Goal: Task Accomplishment & Management: Use online tool/utility

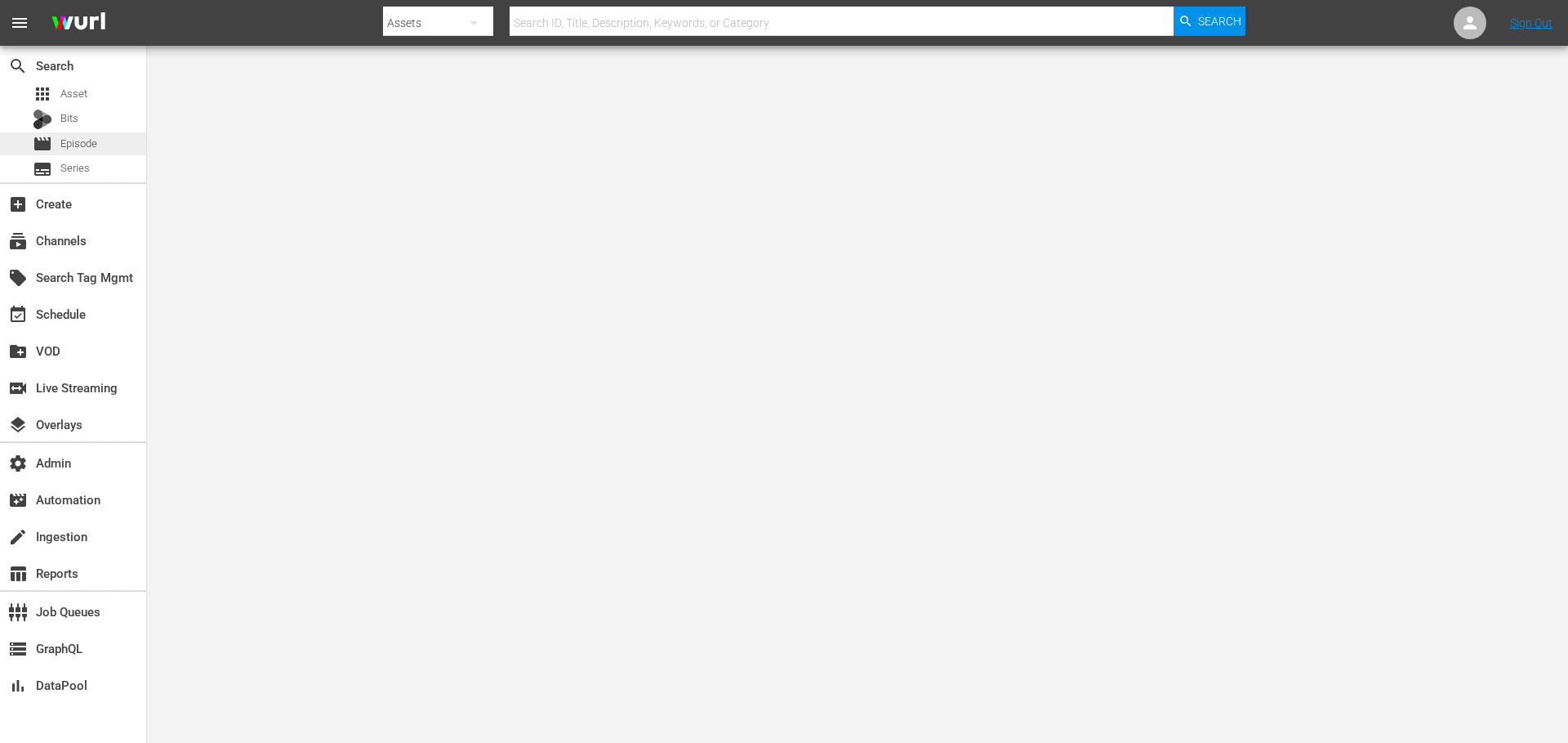
click at [90, 143] on span "Episode" at bounding box center [78, 144] width 36 height 17
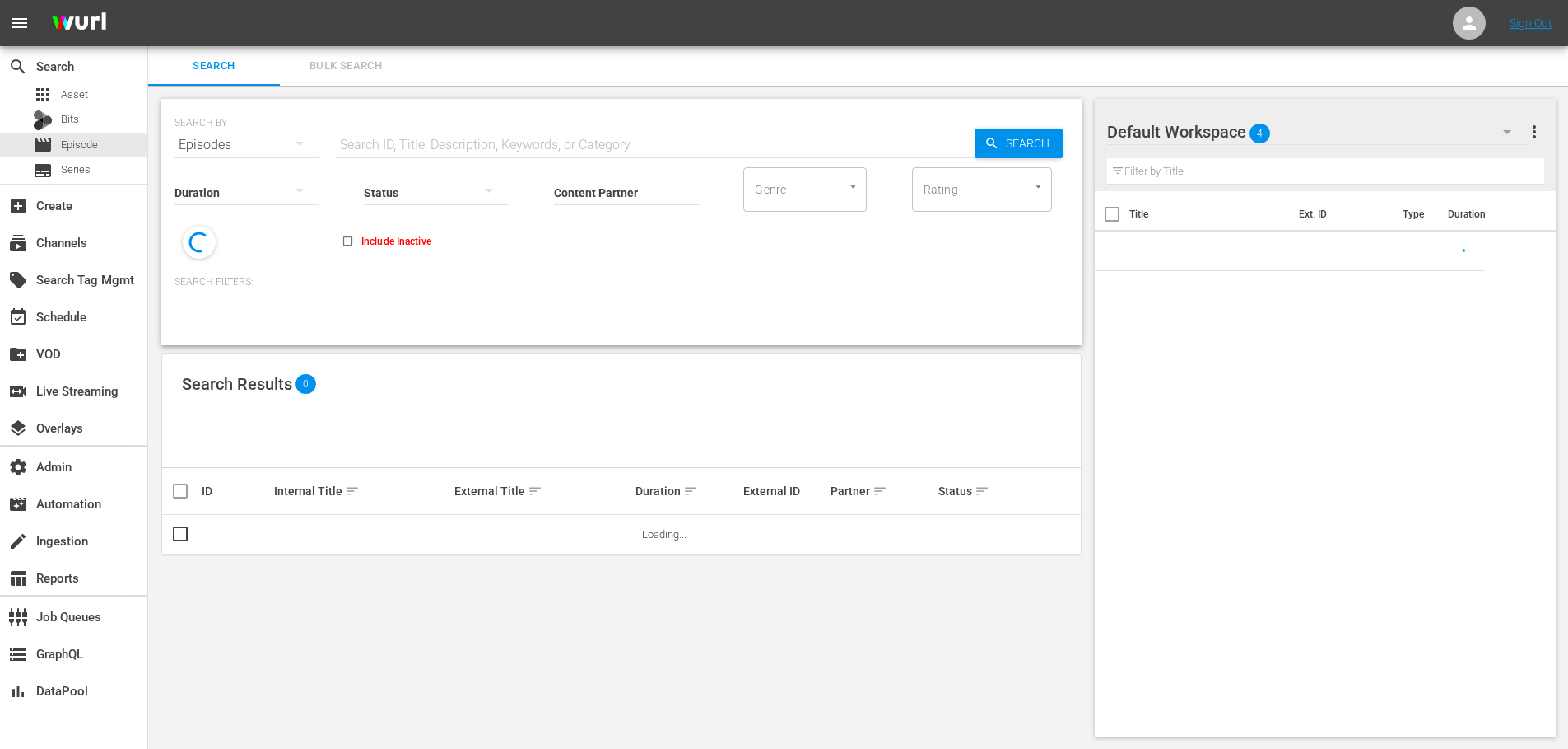
click at [545, 145] on input "text" at bounding box center [656, 145] width 639 height 40
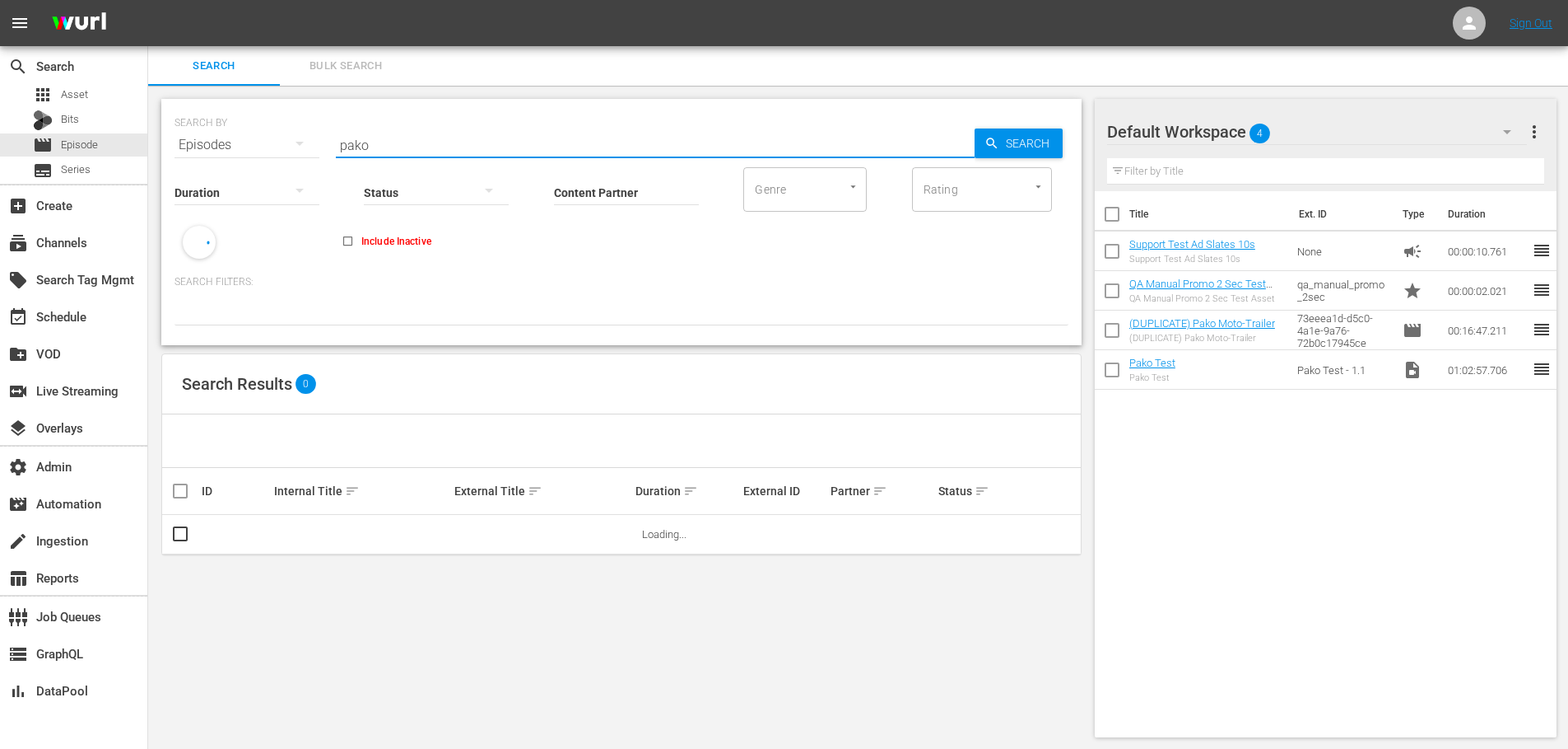
type input "pako"
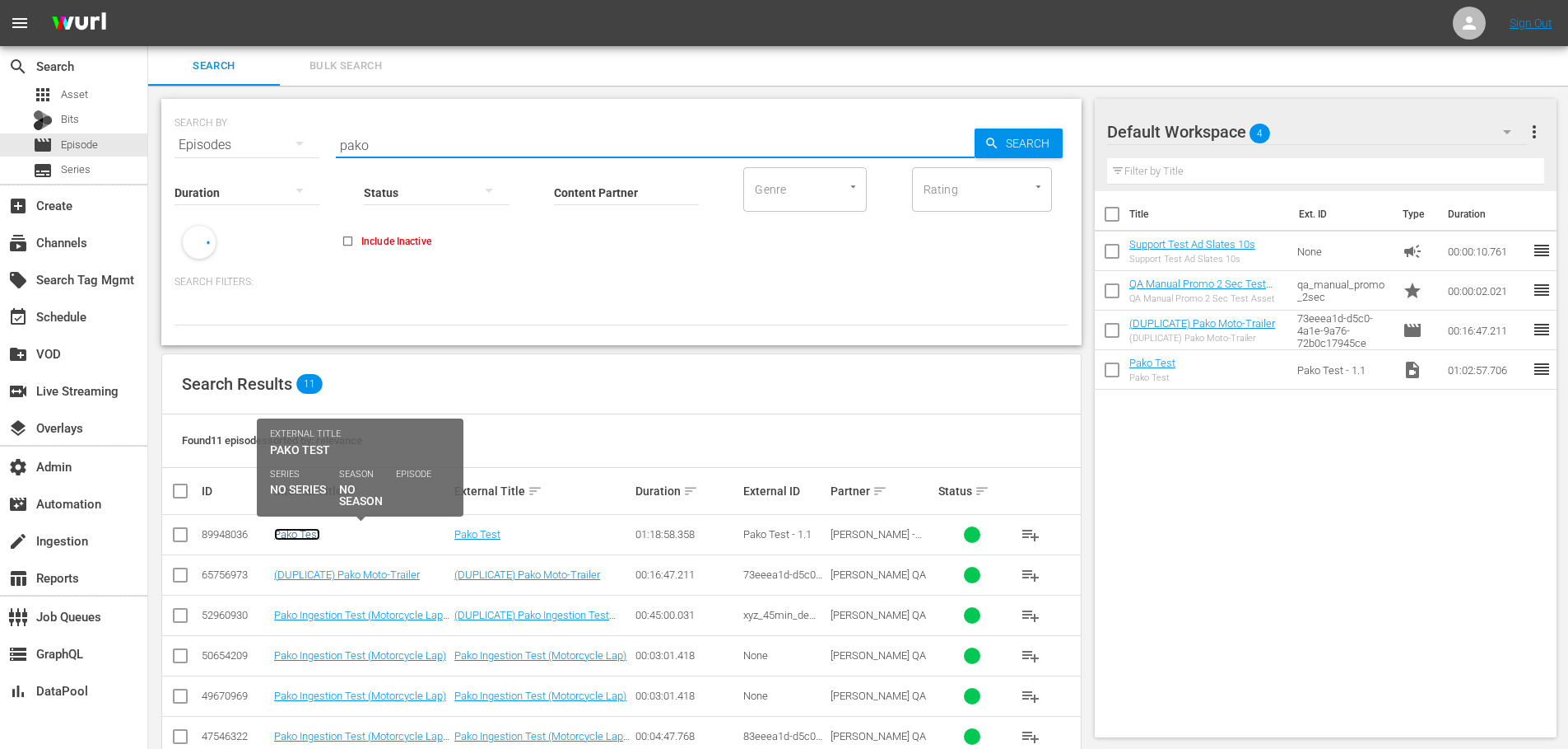
click at [293, 536] on link "Pako Test" at bounding box center [297, 534] width 46 height 12
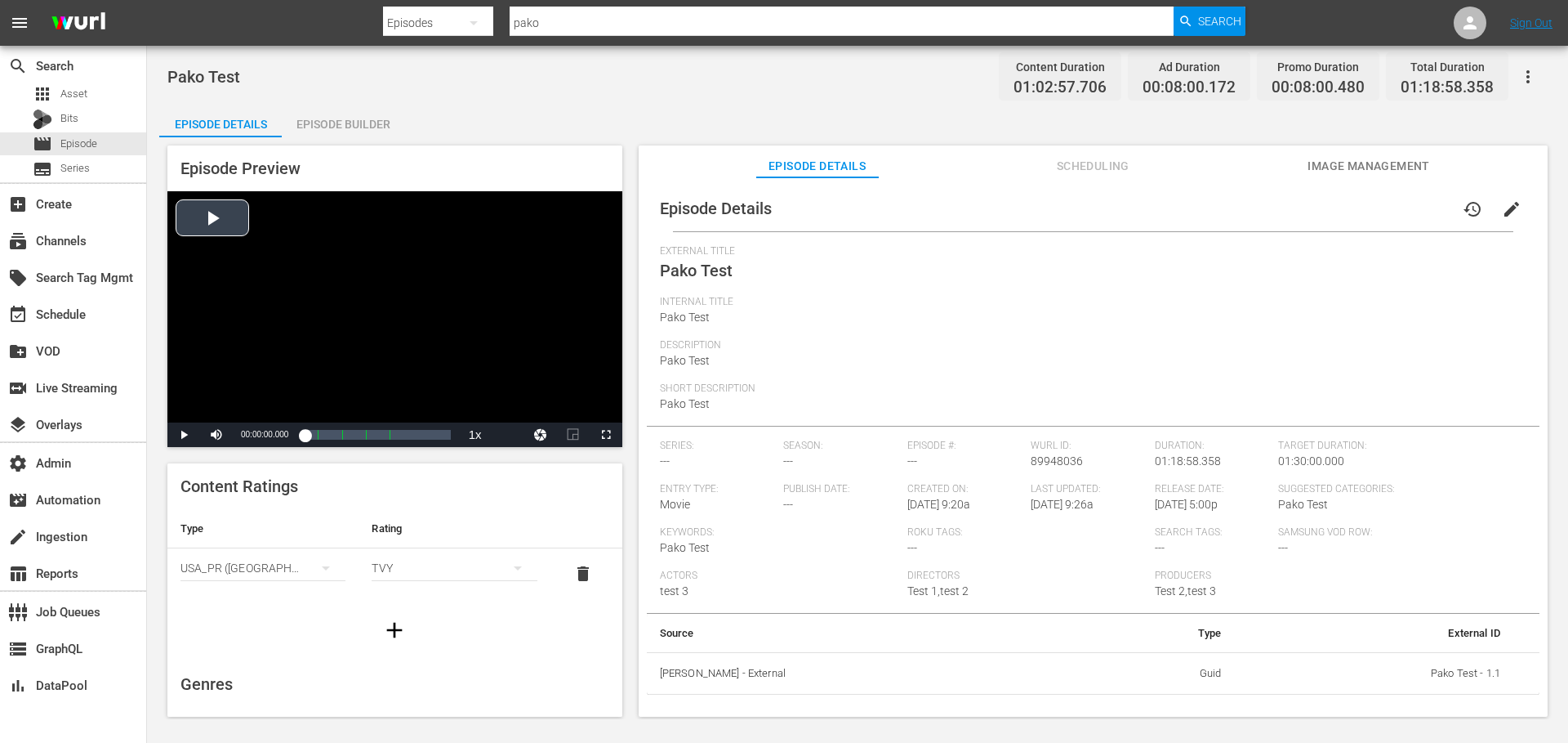
click at [211, 218] on div "Video Player" at bounding box center [394, 306] width 454 height 231
click at [214, 221] on div "Video Player" at bounding box center [394, 306] width 454 height 231
click at [345, 125] on div "Episode Builder" at bounding box center [342, 124] width 123 height 39
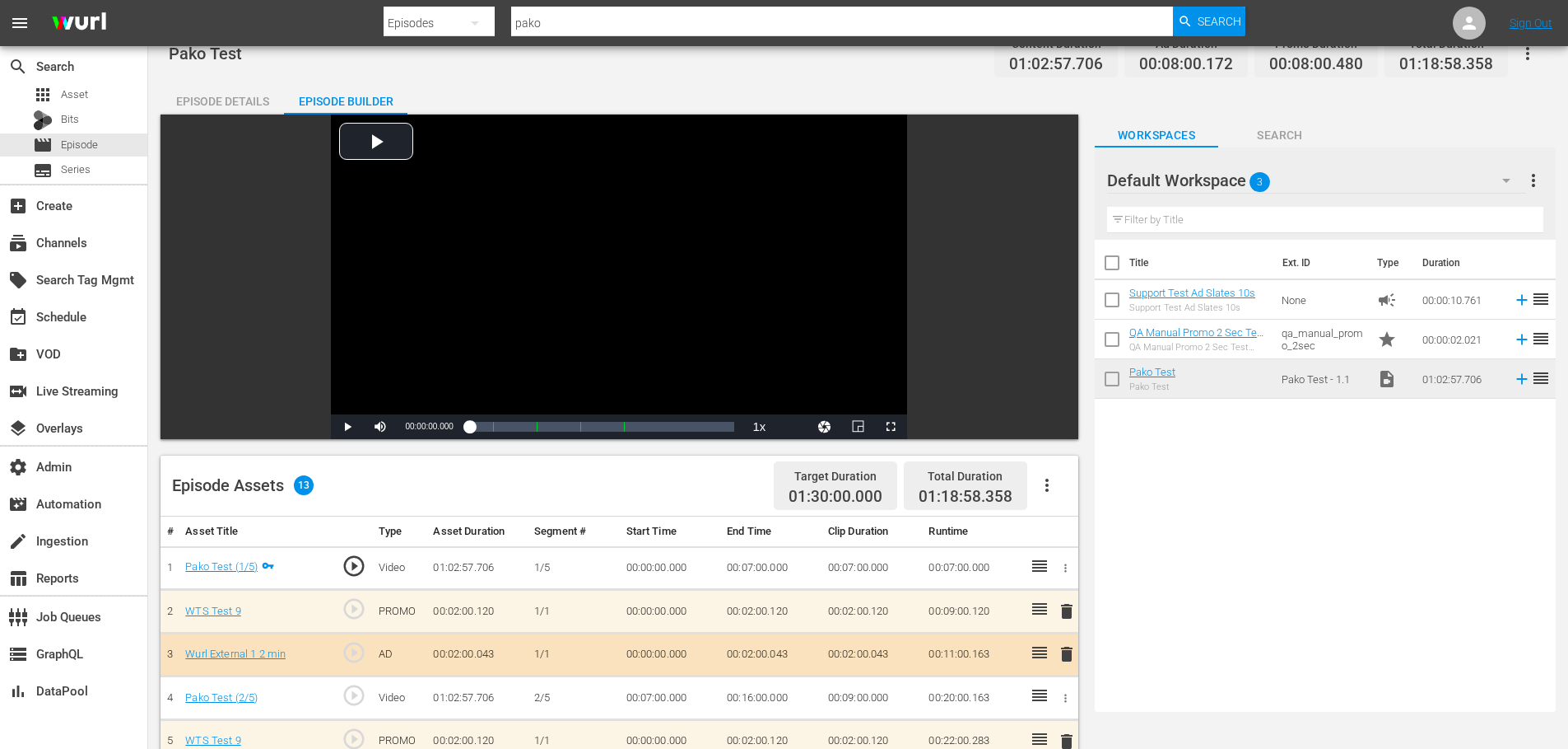
scroll to position [26, 0]
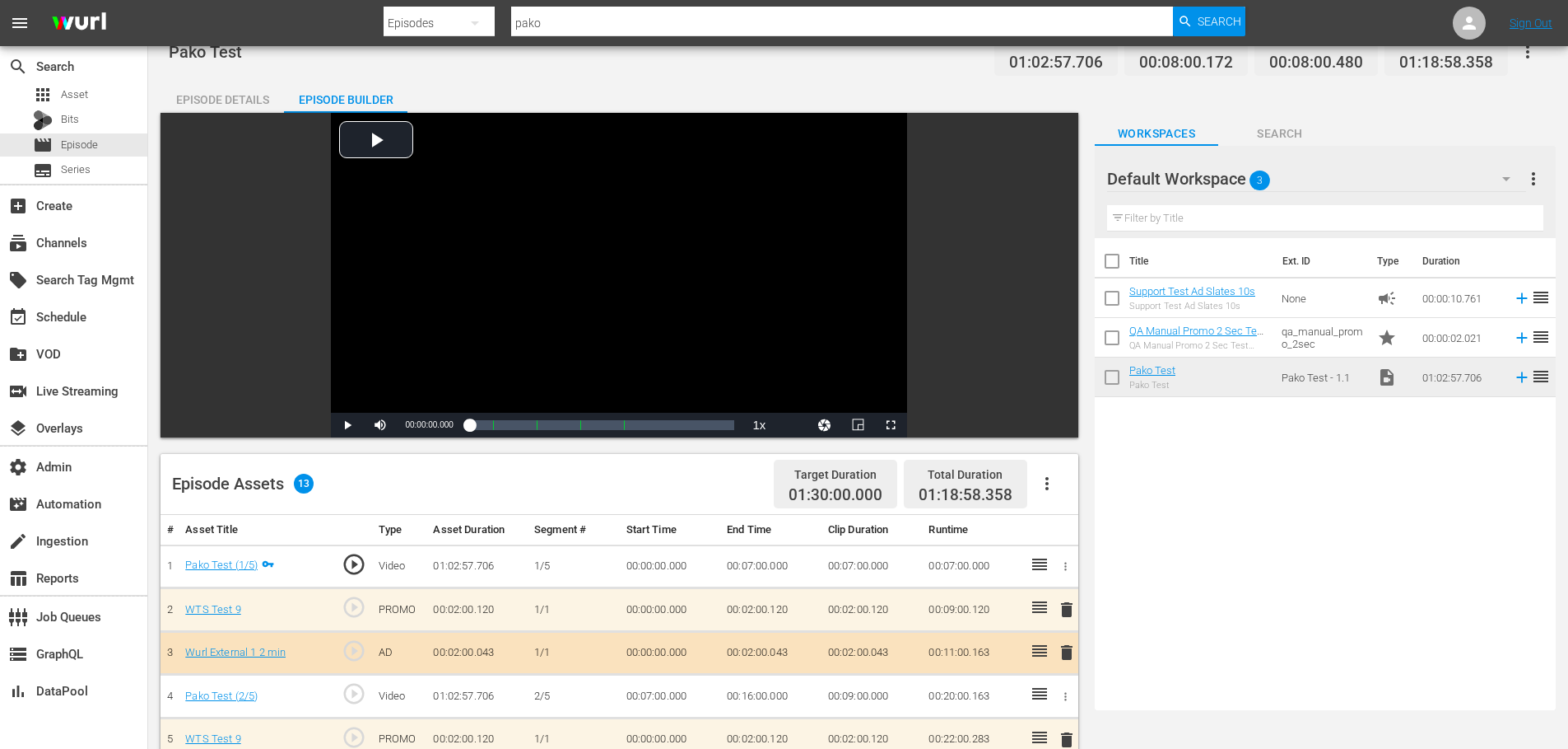
click at [769, 569] on td "00:07:00.000" at bounding box center [771, 566] width 101 height 44
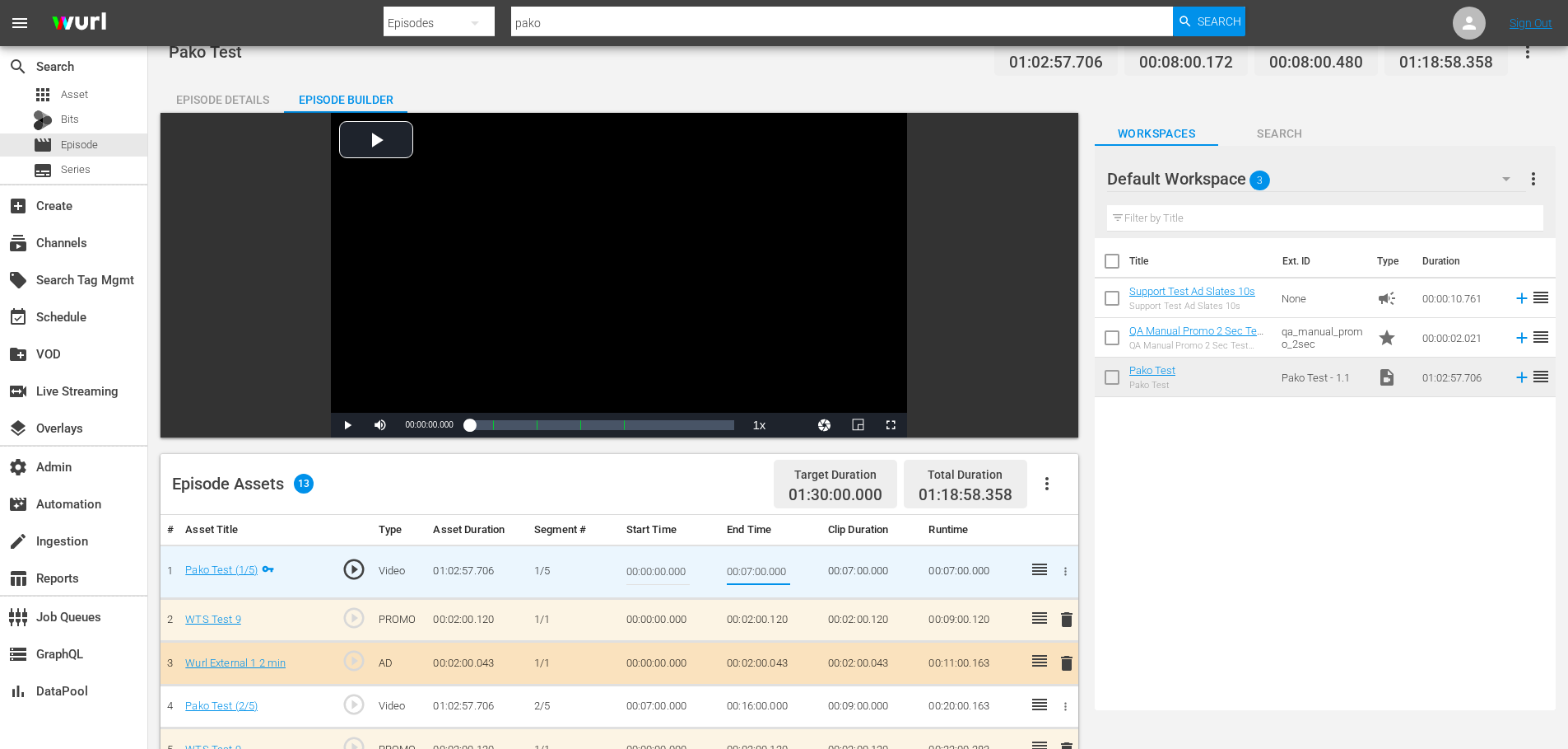
drag, startPoint x: 752, startPoint y: 572, endPoint x: 766, endPoint y: 576, distance: 14.6
click at [752, 571] on input "00:07:00.000" at bounding box center [759, 571] width 63 height 40
type input "00:07:30.000"
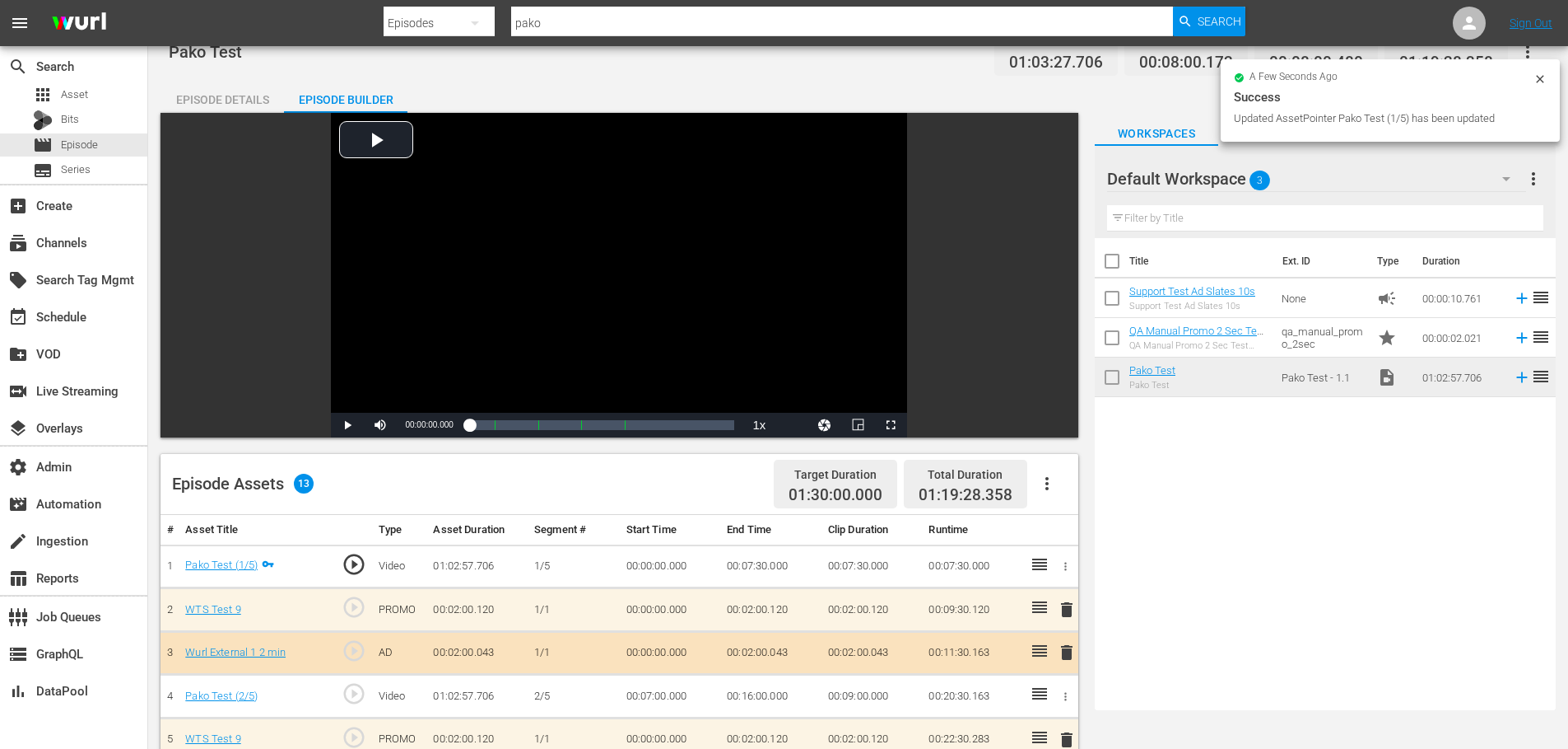
click at [1538, 75] on icon at bounding box center [1539, 78] width 7 height 7
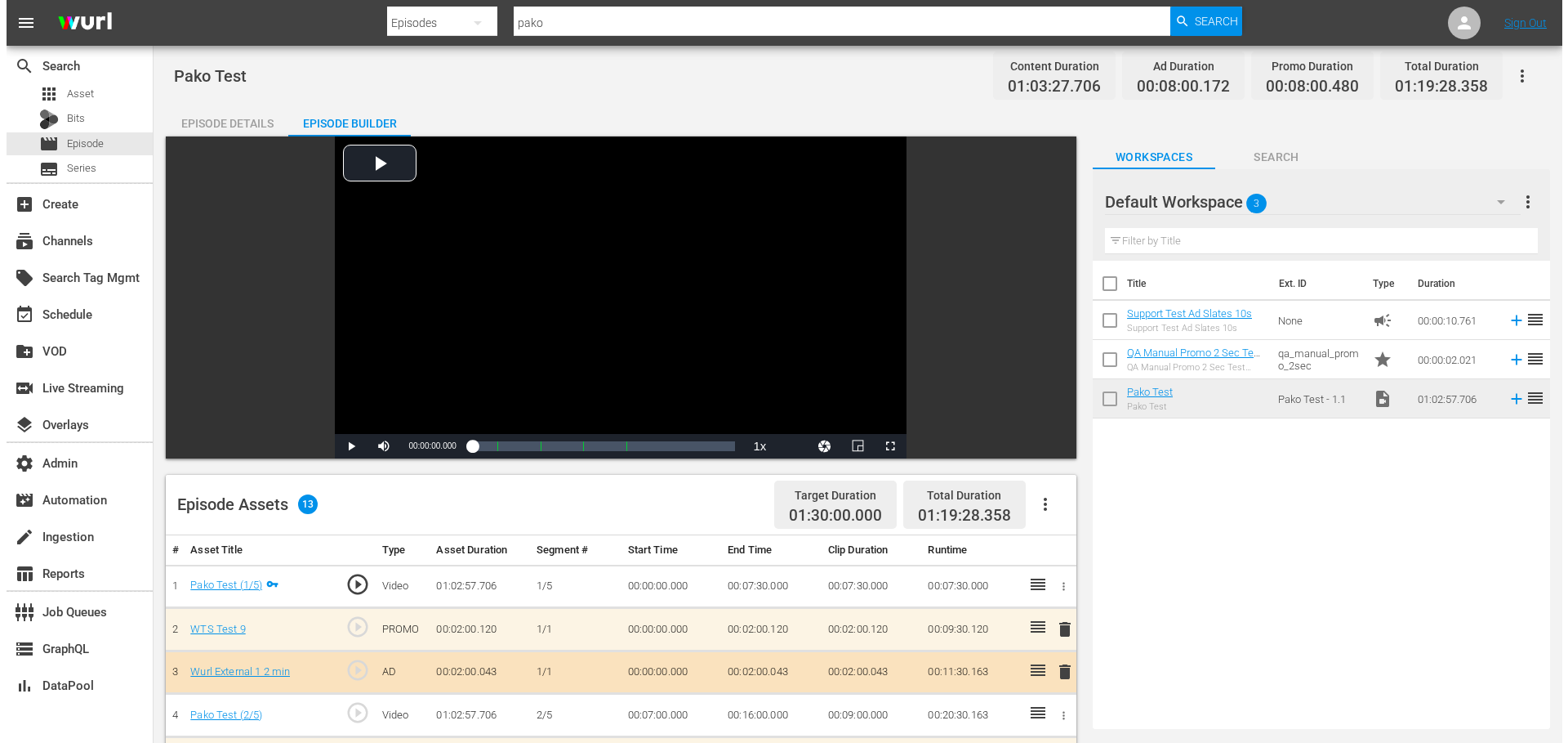
scroll to position [0, 0]
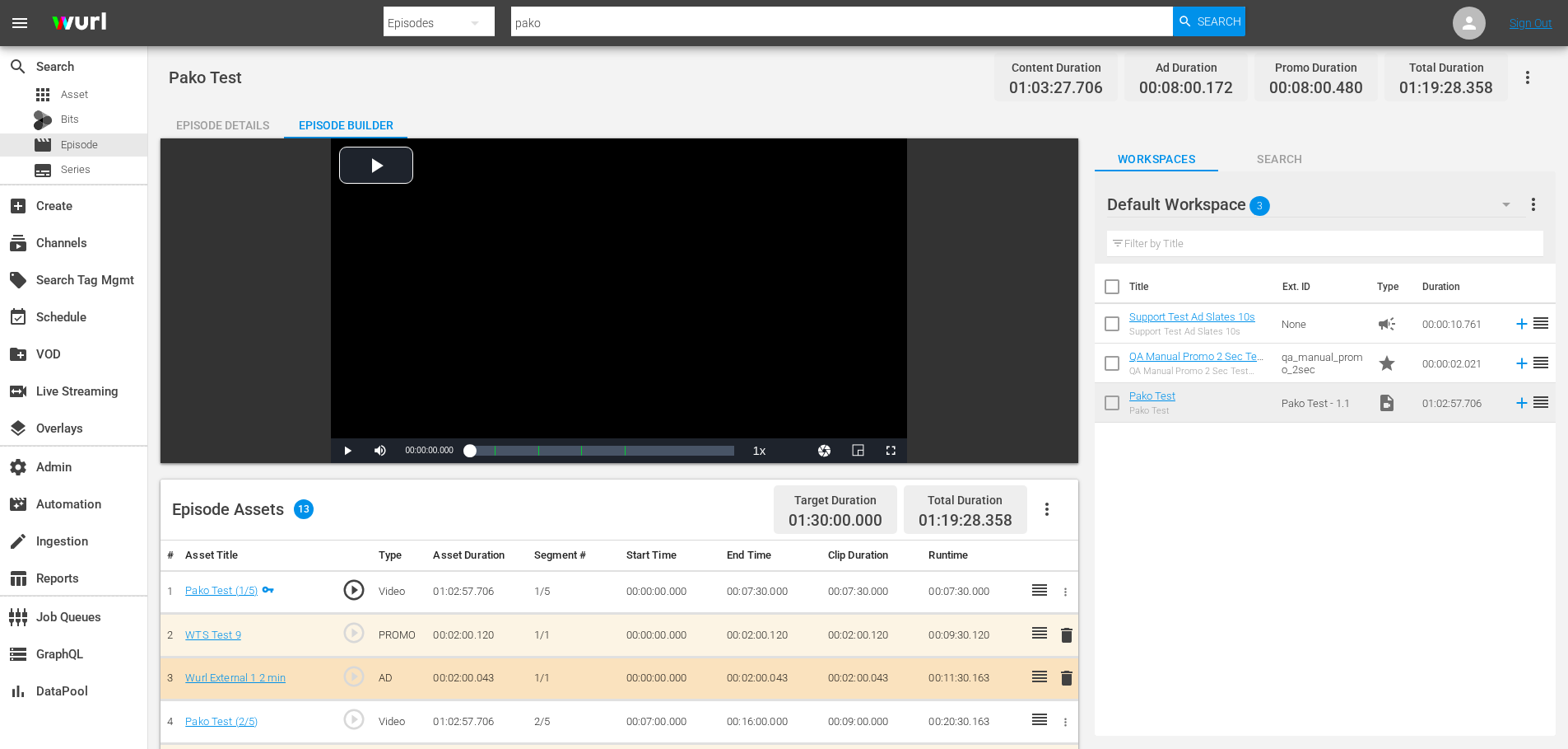
click at [1529, 72] on icon "button" at bounding box center [1528, 77] width 20 height 20
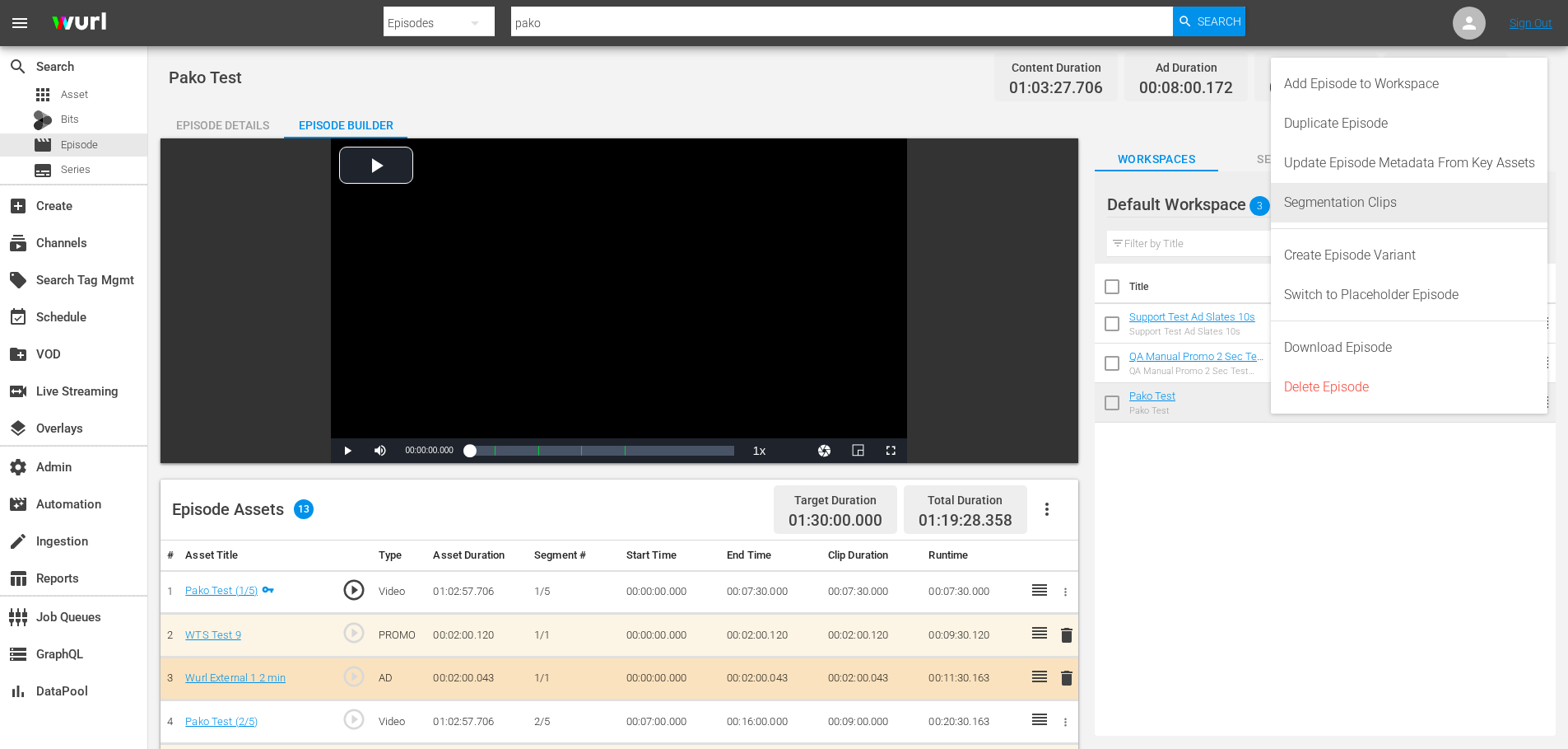
click at [1380, 205] on div "Segmentation Clips" at bounding box center [1409, 202] width 251 height 40
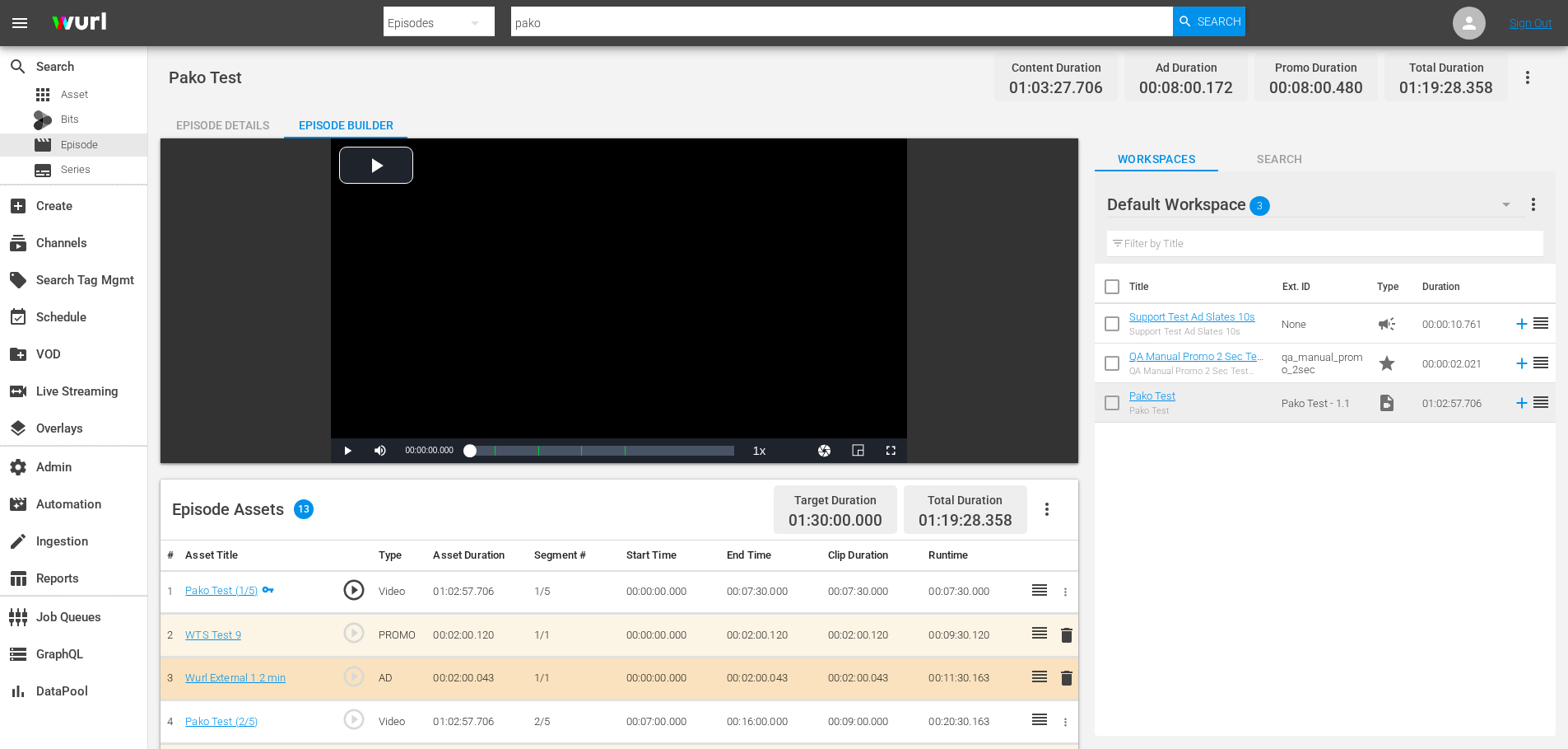
click at [1523, 75] on icon "button" at bounding box center [1528, 77] width 20 height 20
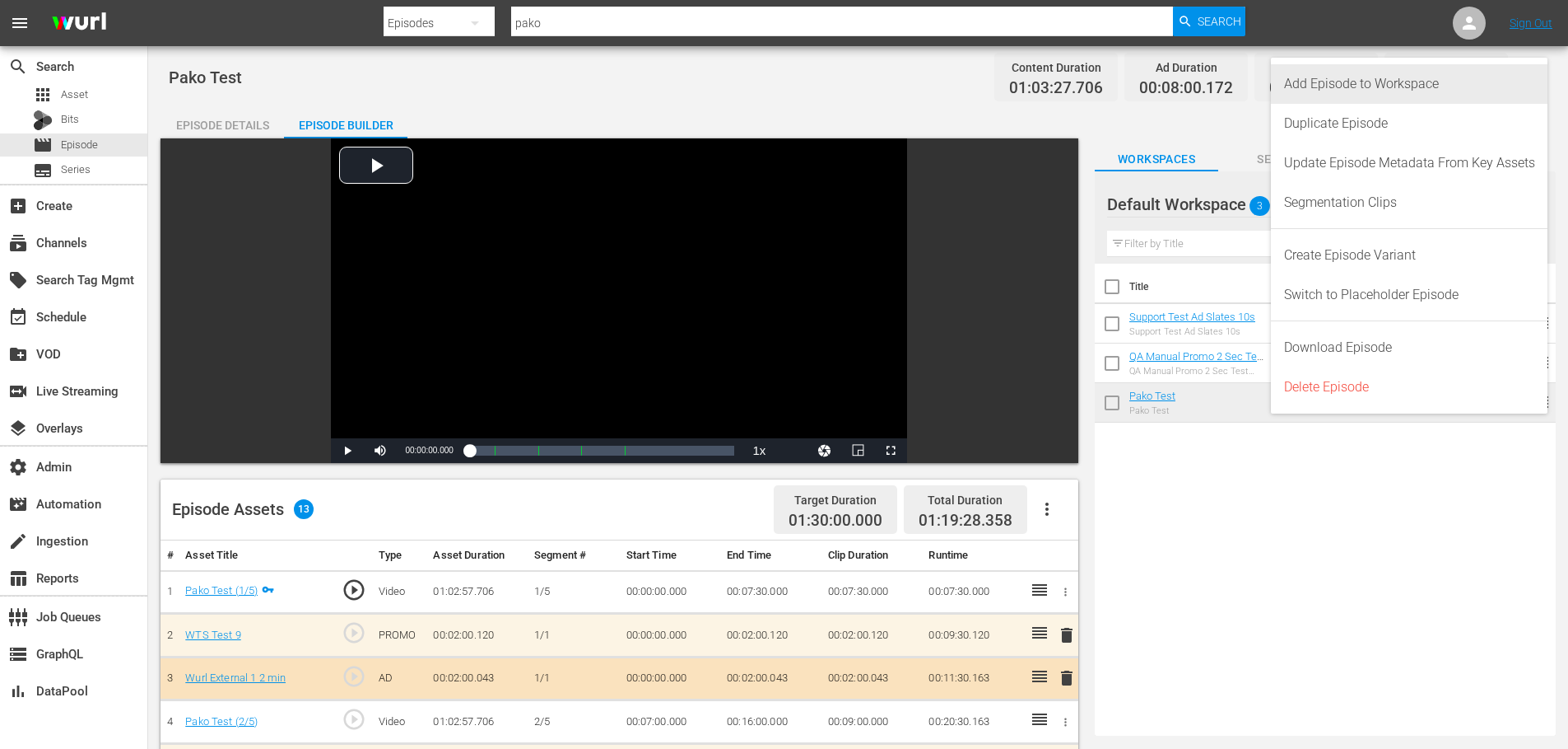
click at [1456, 78] on div "Add Episode to Workspace" at bounding box center [1409, 84] width 251 height 40
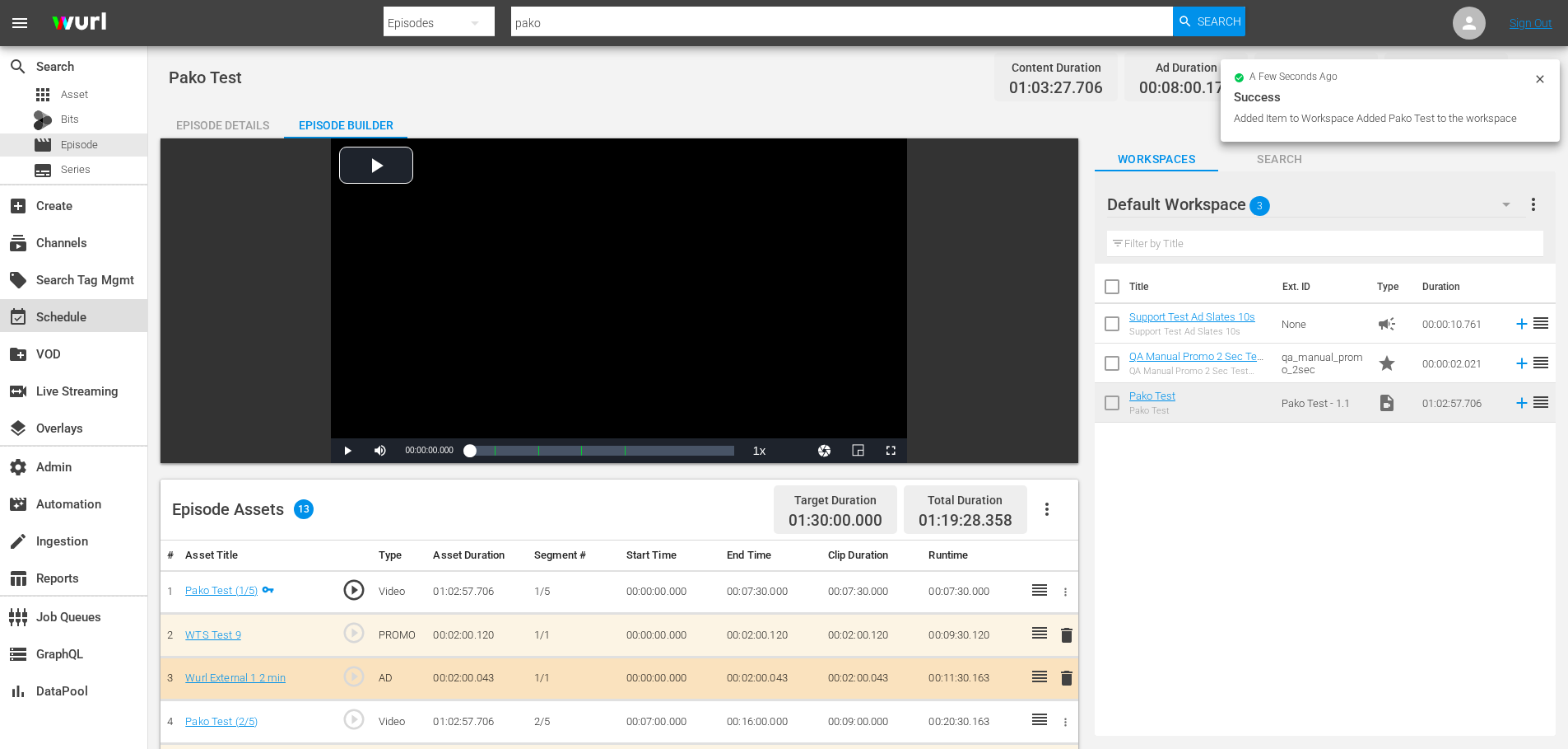
click at [80, 327] on div "event_available Schedule" at bounding box center [73, 314] width 148 height 33
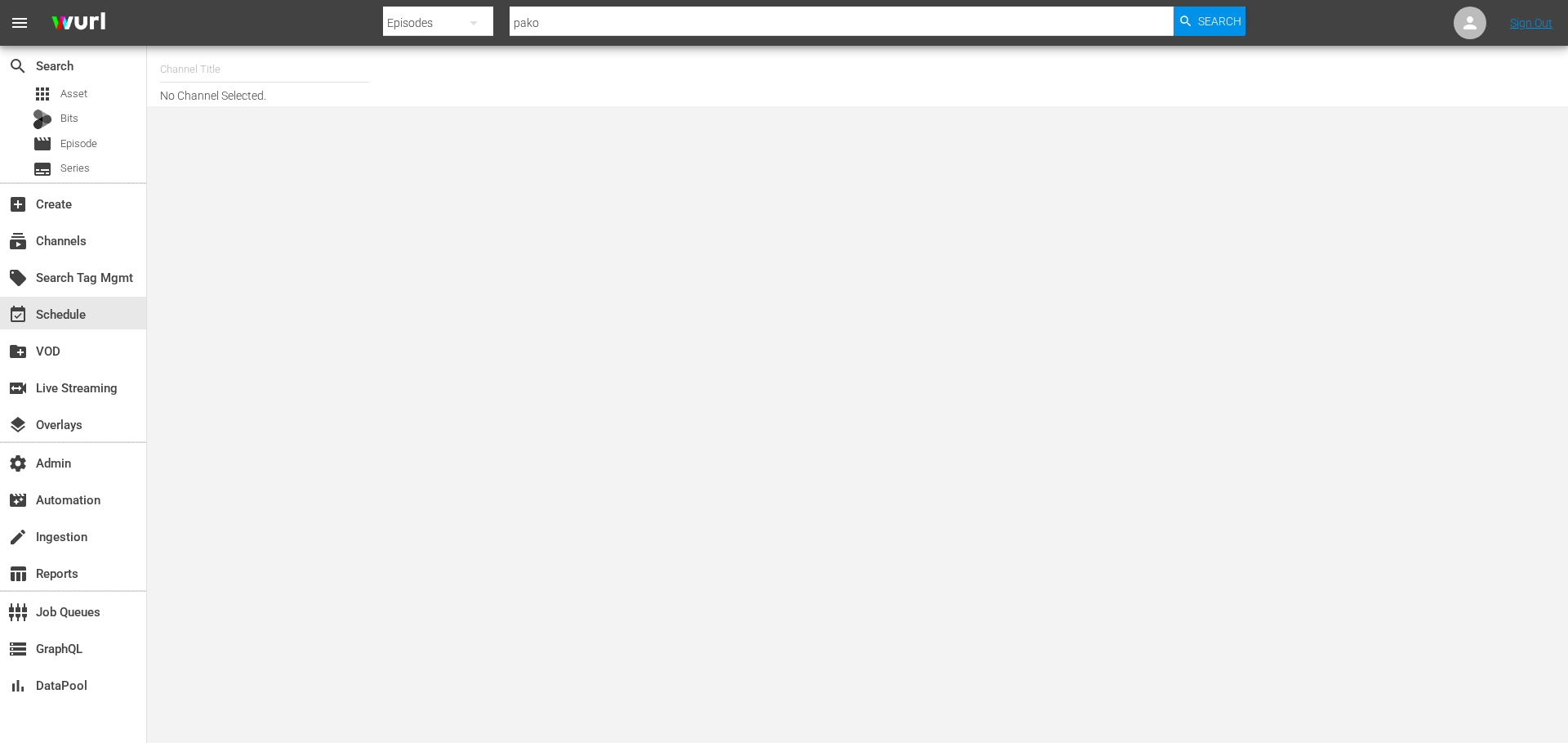
click at [195, 64] on input "text" at bounding box center [265, 70] width 210 height 39
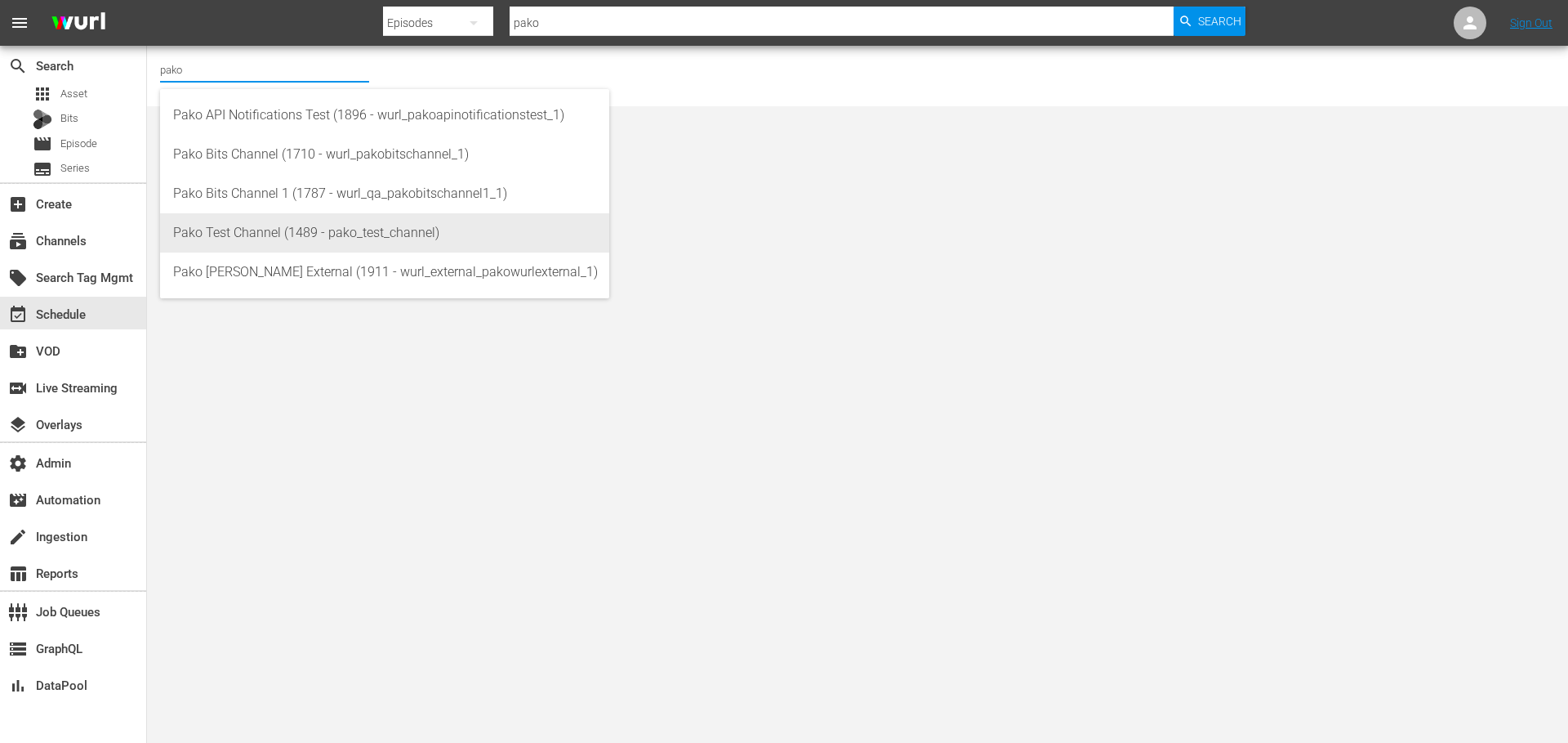
click at [315, 227] on div "Pako Test Channel (1489 - pako_test_channel)" at bounding box center [385, 233] width 423 height 39
type input "Pako Test Channel (1489 - pako_test_channel)"
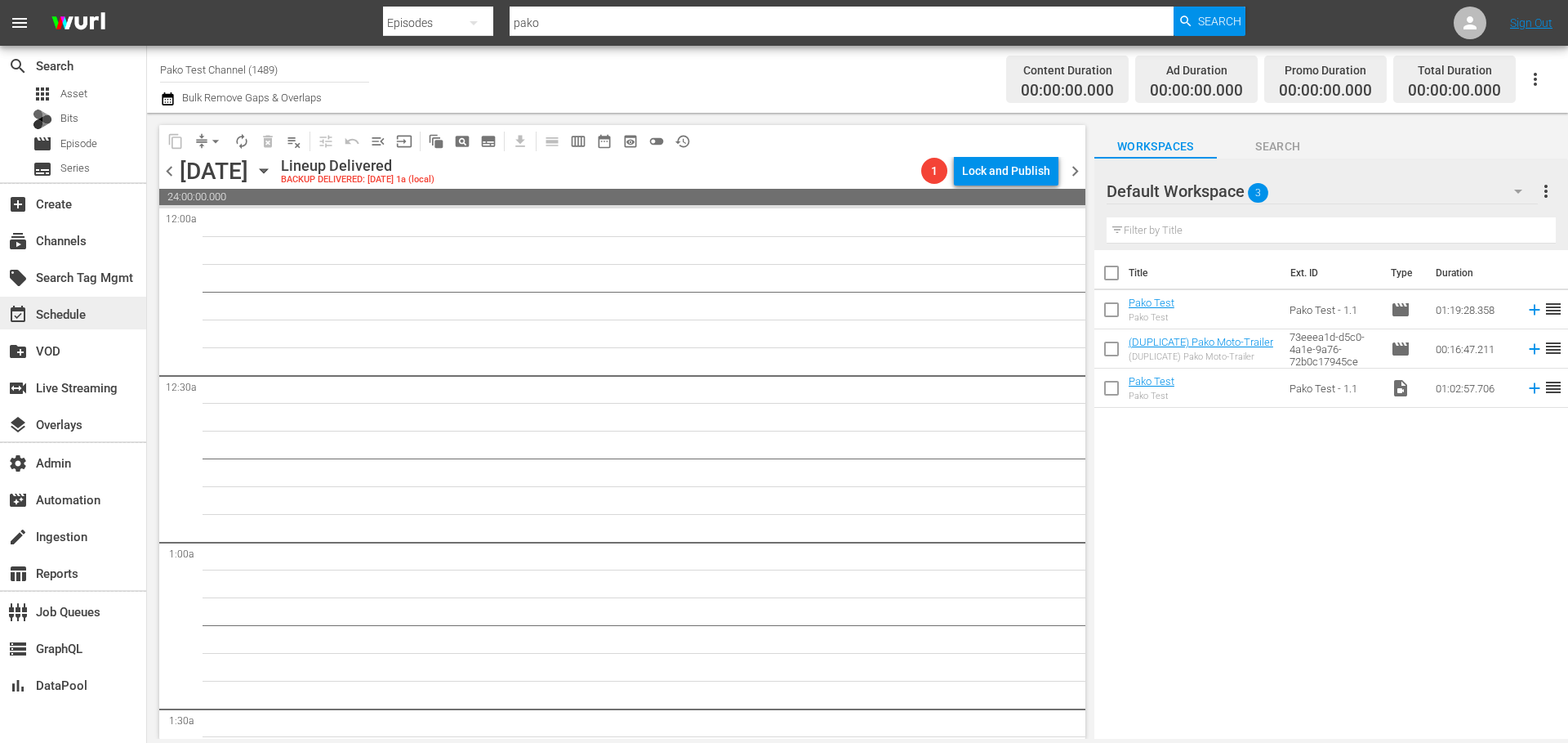
click at [62, 313] on div "event_available Schedule" at bounding box center [45, 311] width 91 height 15
click at [246, 76] on input "Pako Test Channel (1489)" at bounding box center [265, 70] width 210 height 39
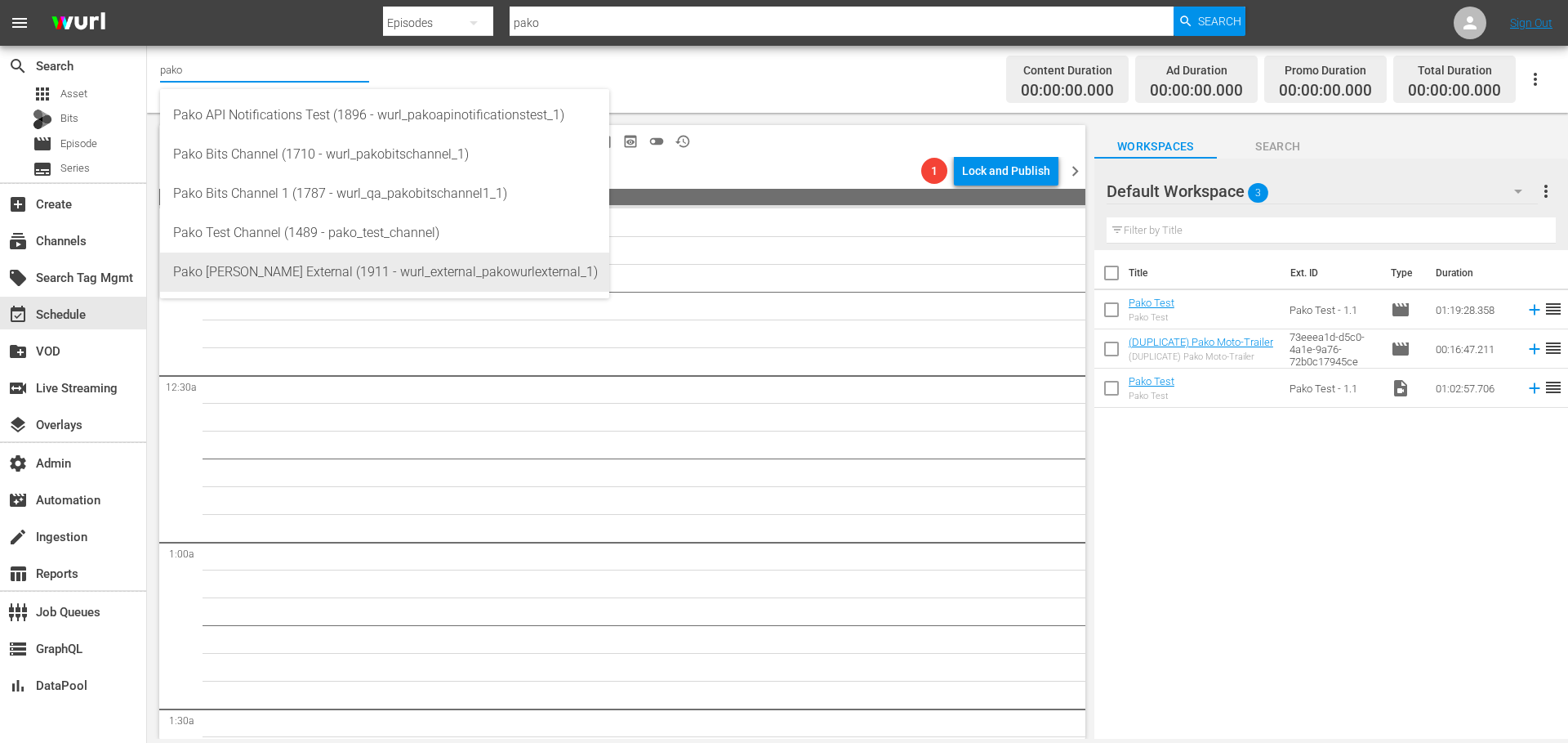
click at [279, 259] on div "Pako [PERSON_NAME] External (1911 - wurl_external_pakowurlexternal_1)" at bounding box center [385, 273] width 423 height 39
type input "Pako [PERSON_NAME] External (1911 - wurl_external_pakowurlexternal_1)"
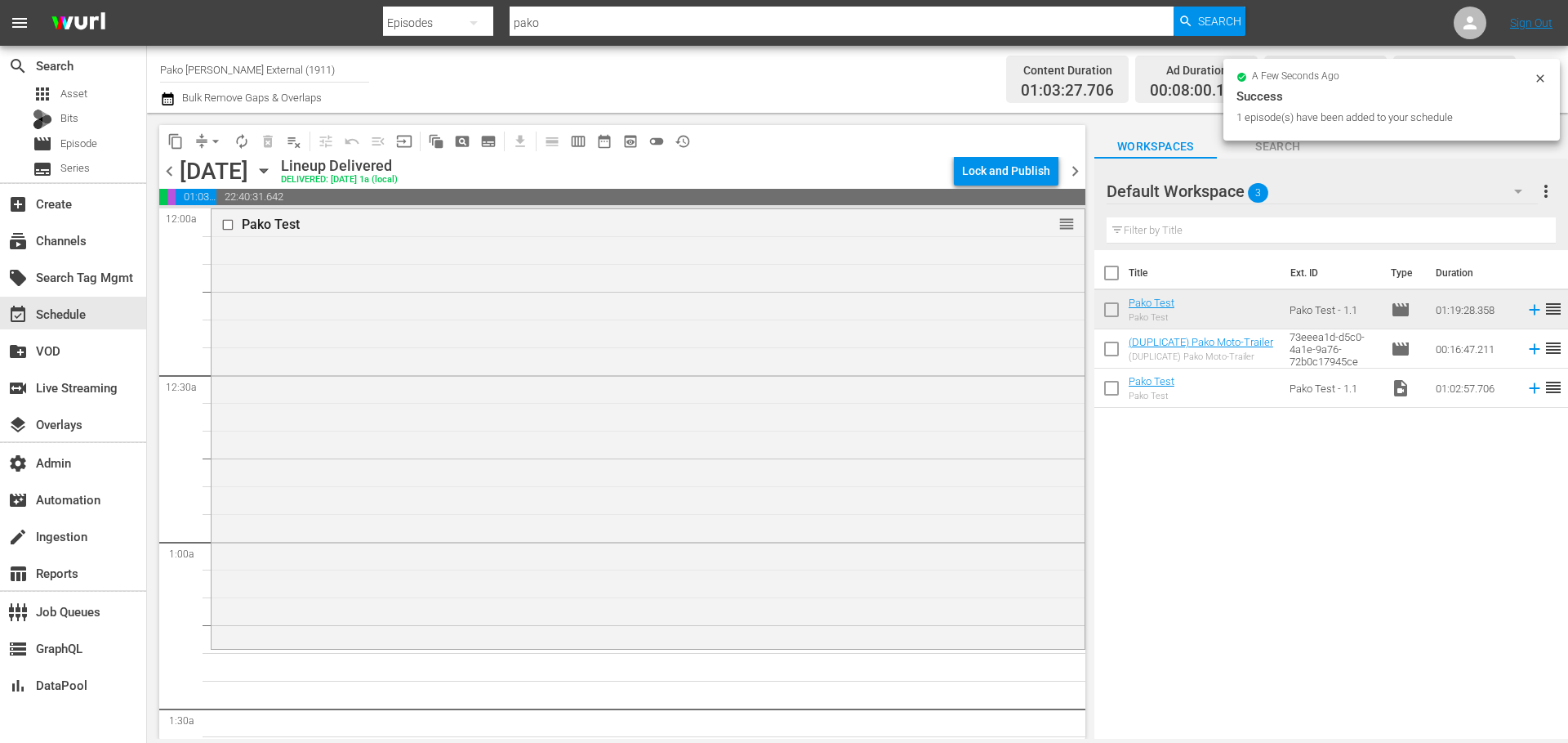
click at [699, 263] on div "Pako Test reorder" at bounding box center [647, 427] width 873 height 436
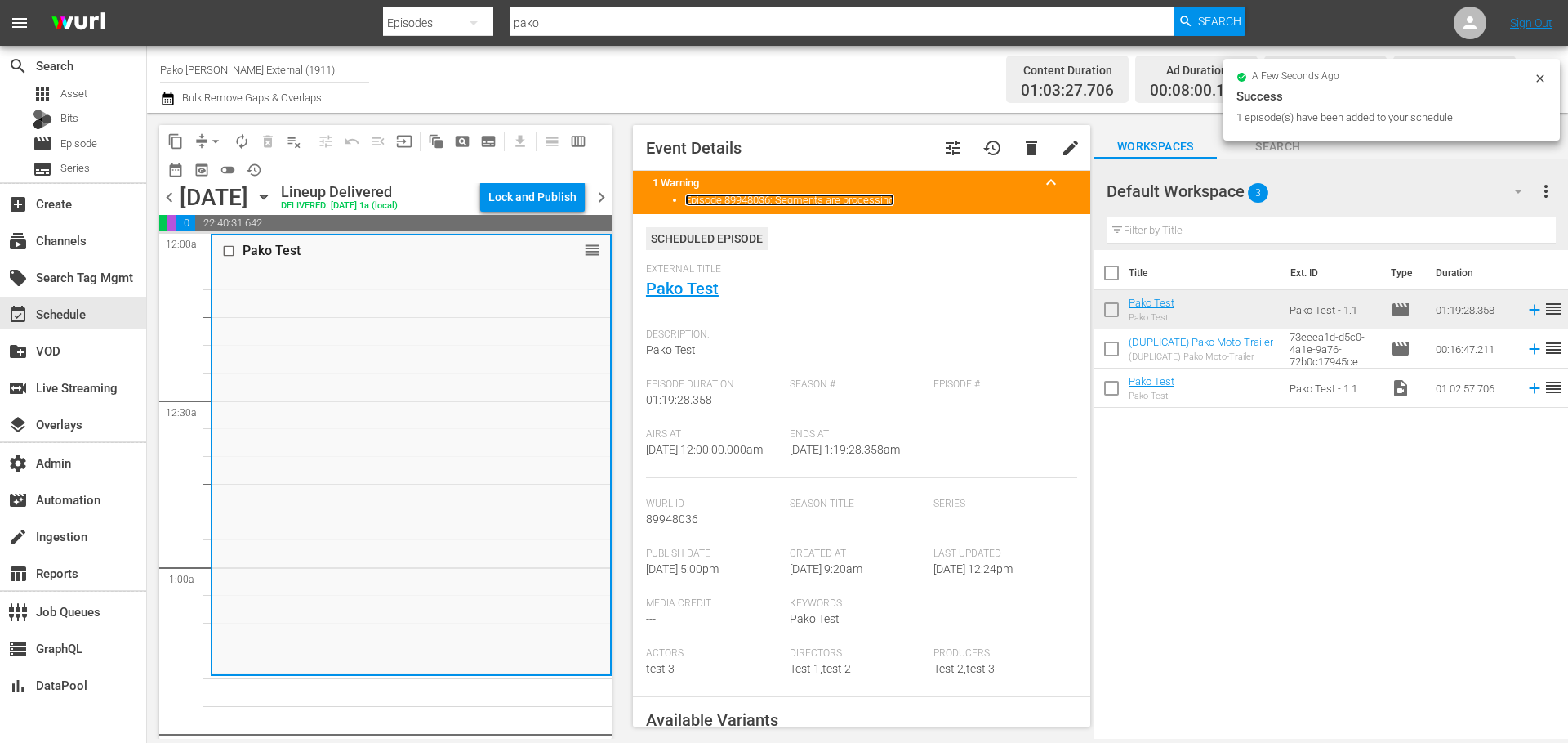
click at [848, 196] on link "Episode 89948036: Segments are processing" at bounding box center [790, 200] width 210 height 12
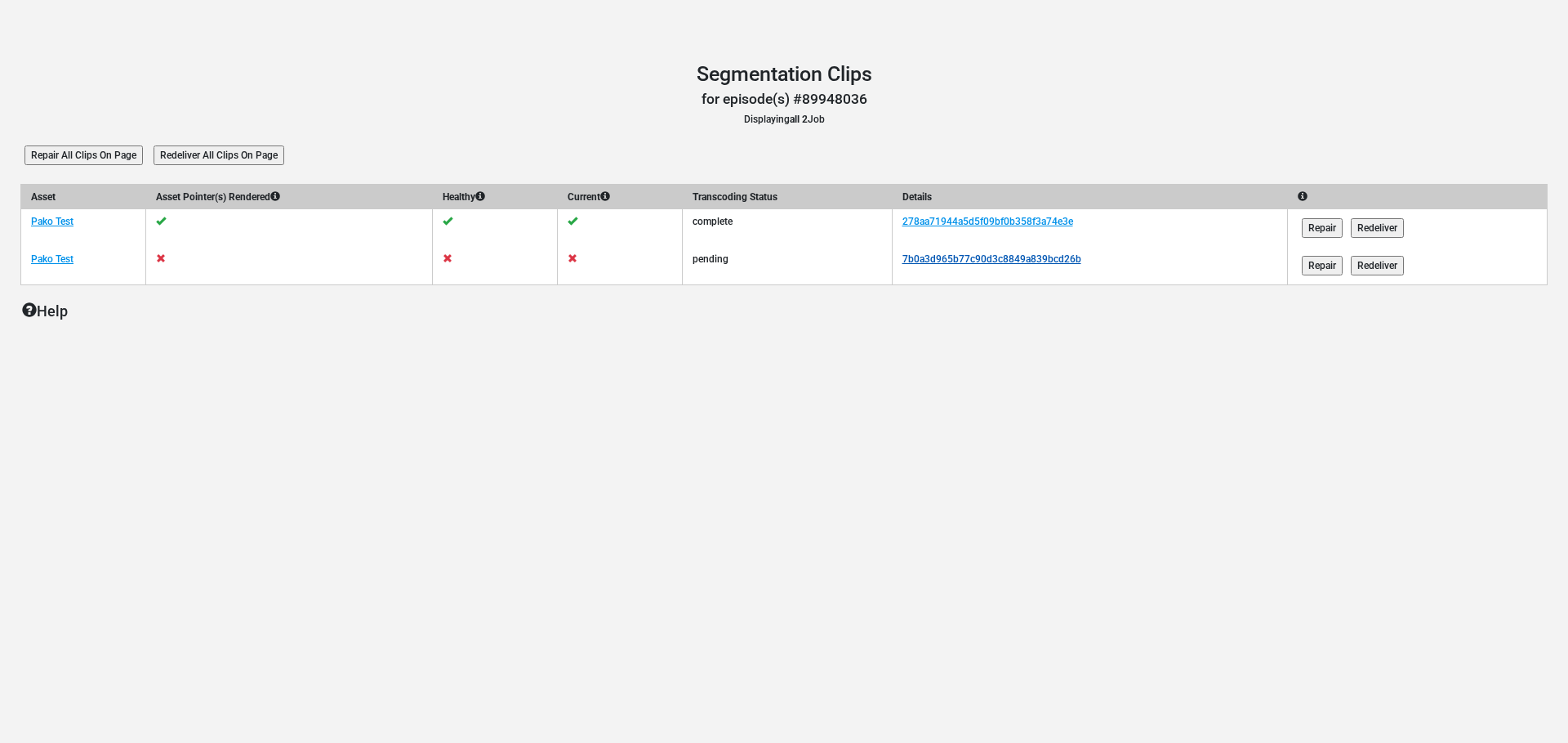
click at [1062, 259] on link "7b0a3d965b77c90d3c8849a839bcd26b" at bounding box center [992, 259] width 179 height 12
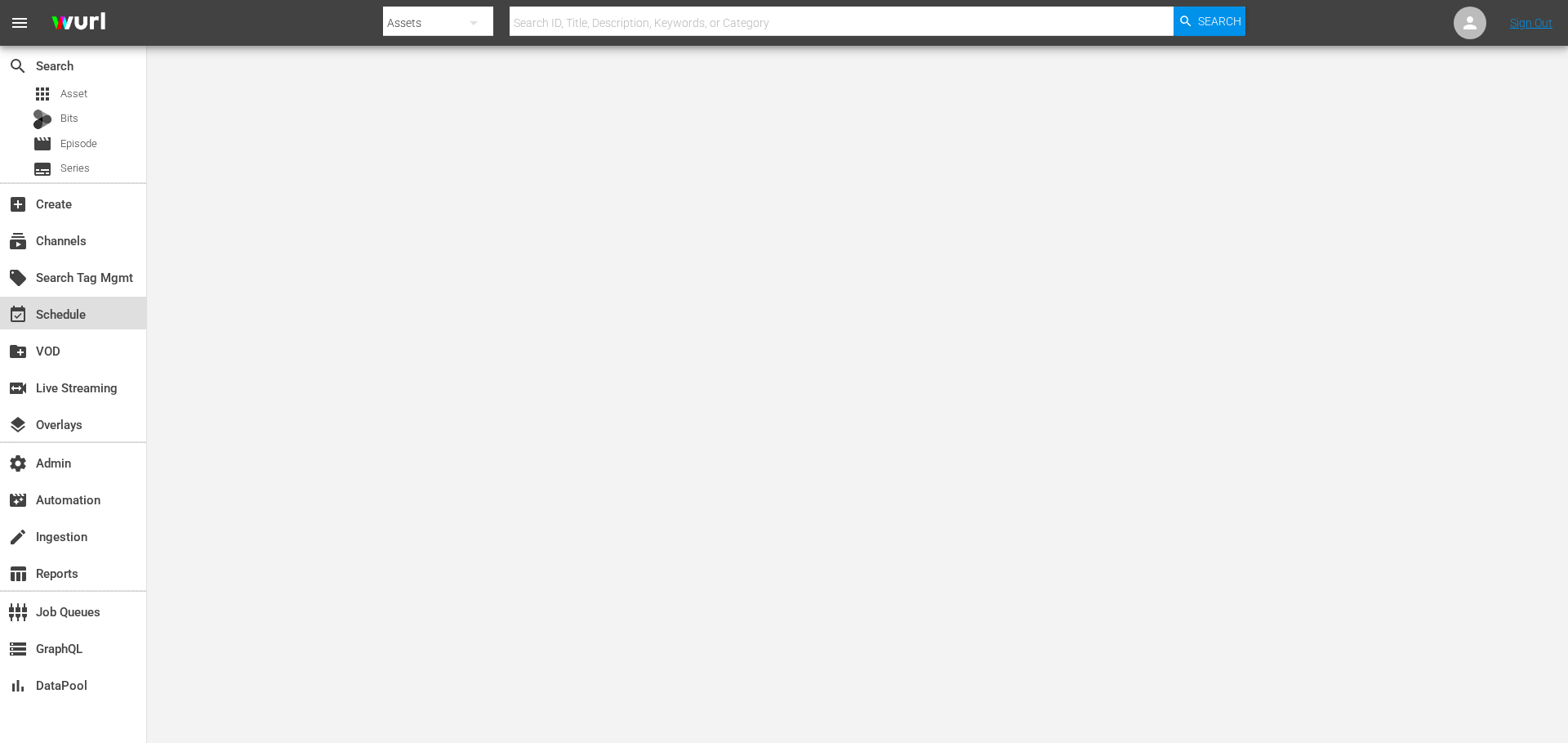
click at [70, 311] on div "event_available Schedule" at bounding box center [45, 311] width 91 height 15
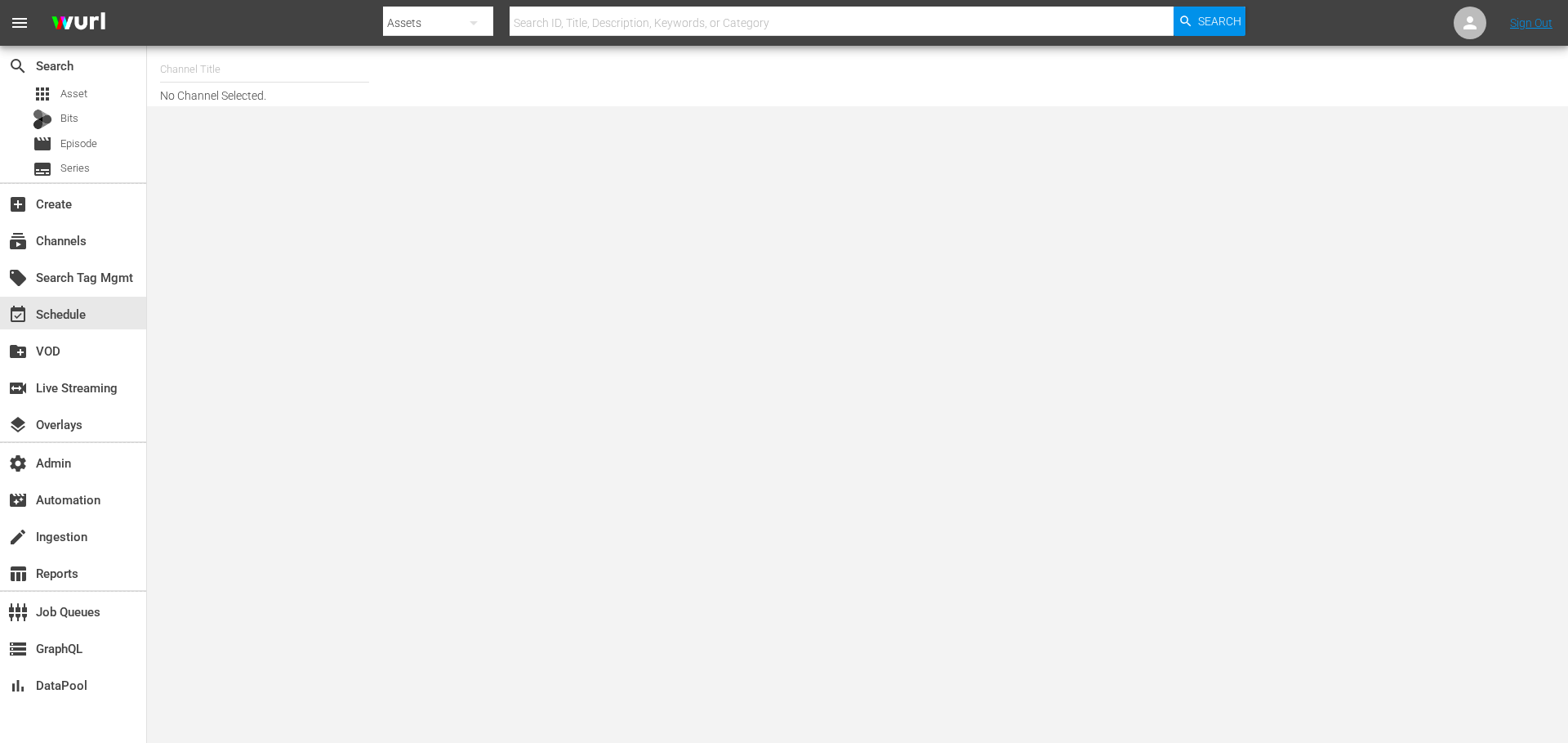
click at [228, 69] on input "text" at bounding box center [265, 70] width 210 height 39
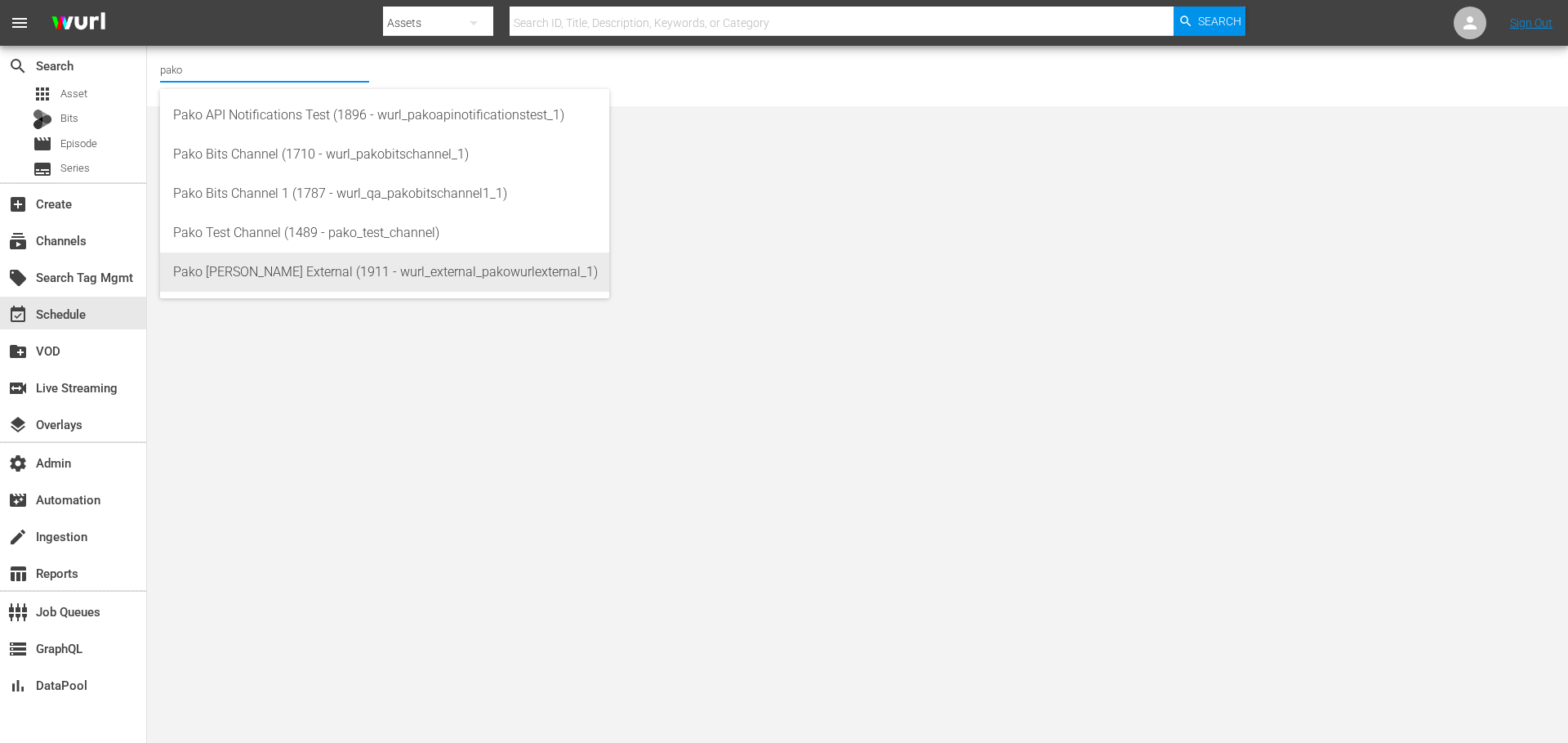
click at [278, 278] on div "Pako [PERSON_NAME] External (1911 - wurl_external_pakowurlexternal_1)" at bounding box center [385, 273] width 423 height 39
type input "Pako [PERSON_NAME] External (1911 - wurl_external_pakowurlexternal_1)"
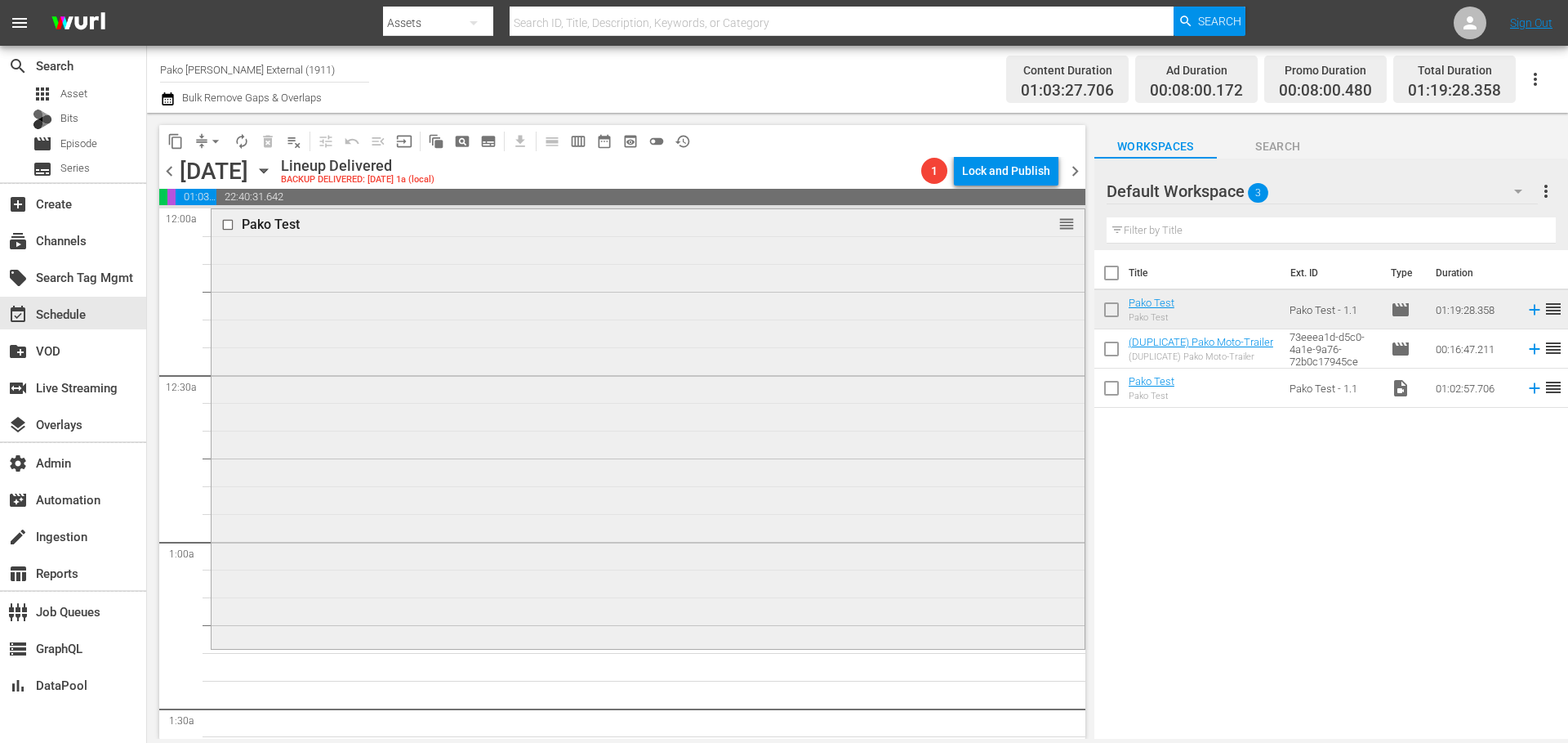
click at [537, 290] on div "Pako Test reorder" at bounding box center [647, 427] width 873 height 436
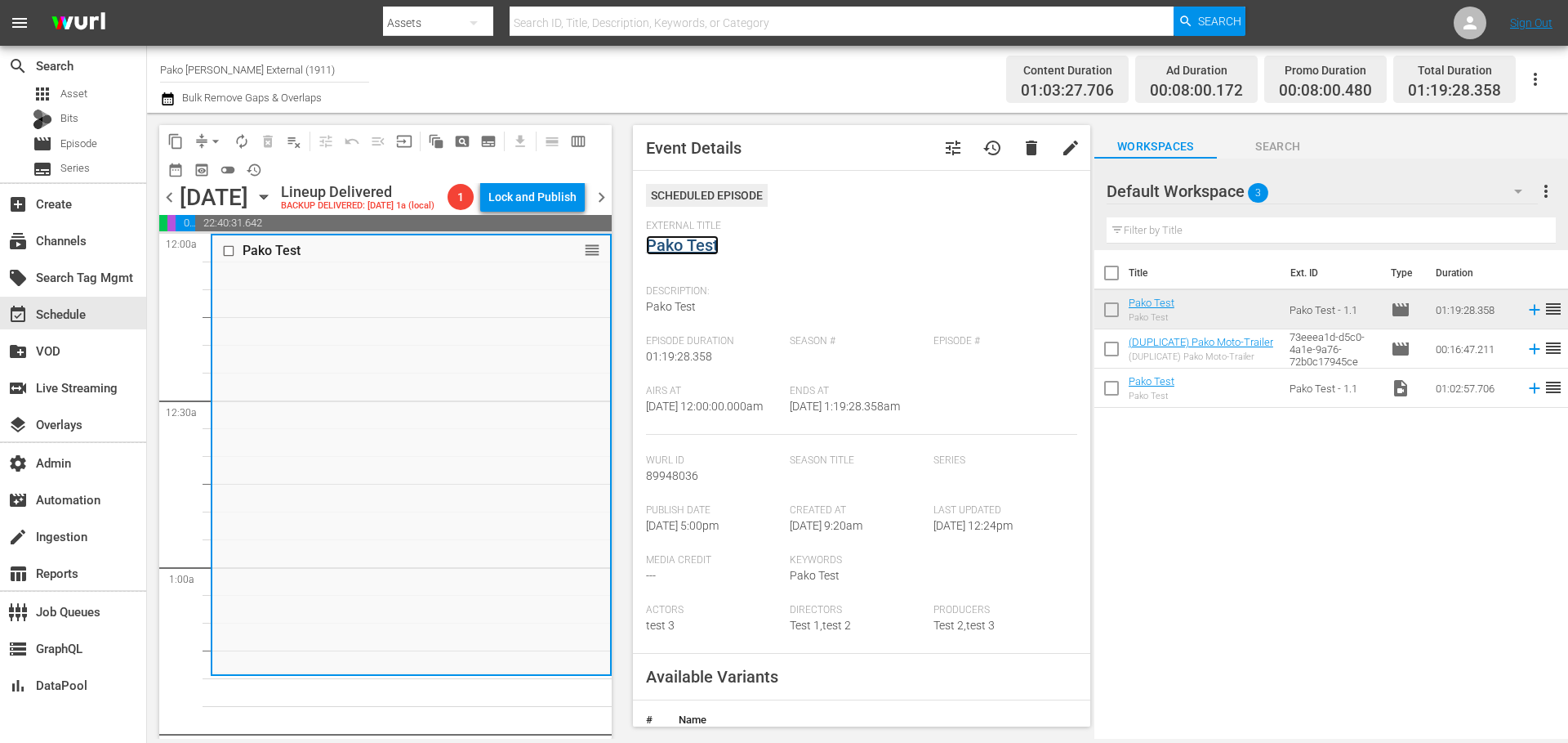
click at [699, 244] on link "Pako Test" at bounding box center [683, 245] width 73 height 20
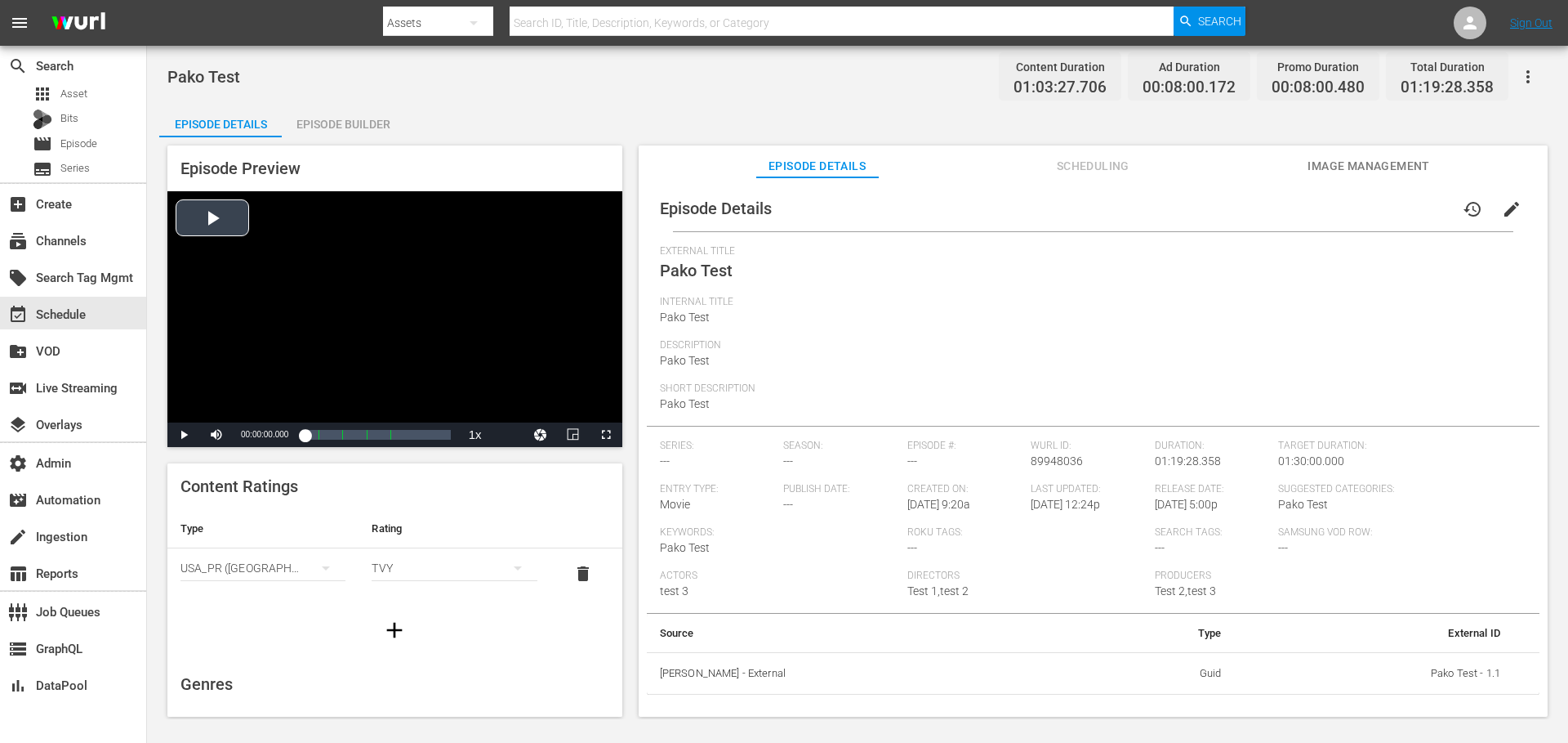
click at [198, 218] on div "Video Player" at bounding box center [394, 306] width 454 height 231
click at [199, 219] on div "Video Player" at bounding box center [394, 306] width 454 height 231
